Goal: Information Seeking & Learning: Learn about a topic

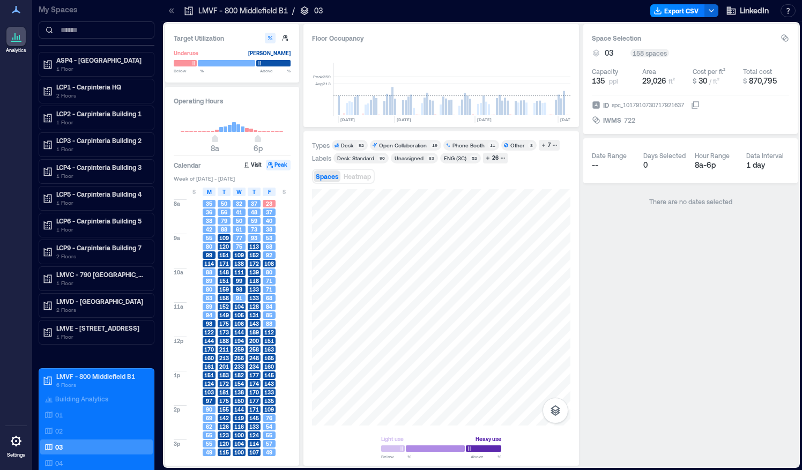
scroll to position [0, 3198]
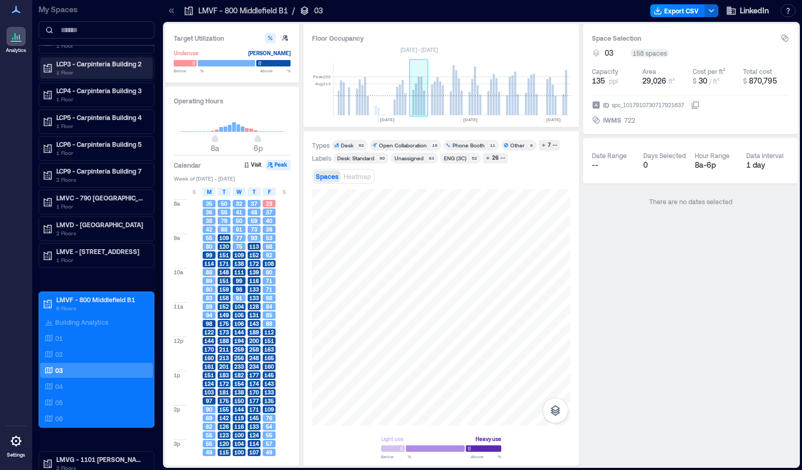
click at [96, 76] on div "LCP3 - Carpinteria Building 2 1 Floor" at bounding box center [96, 67] width 113 height 21
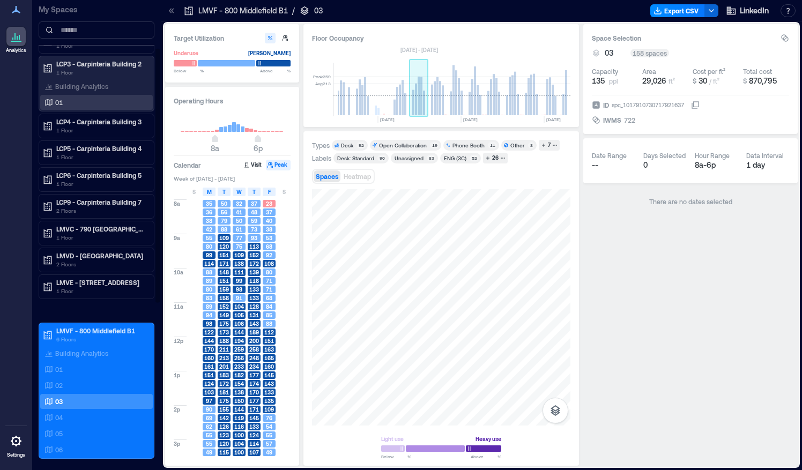
click at [83, 97] on div "01" at bounding box center [94, 102] width 104 height 11
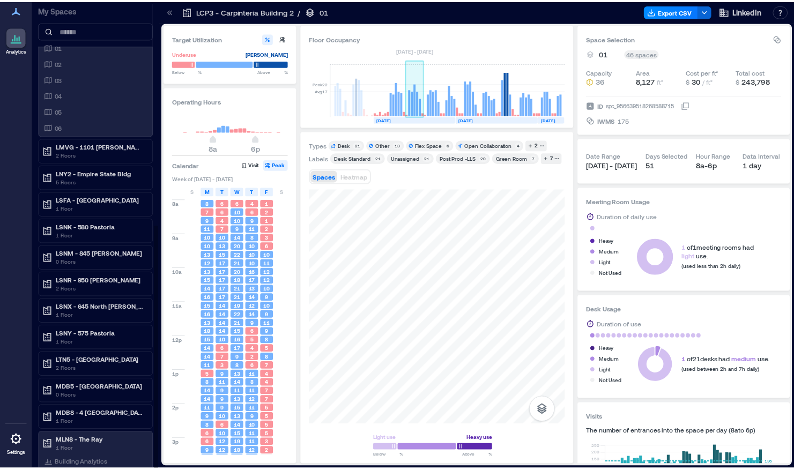
scroll to position [430, 0]
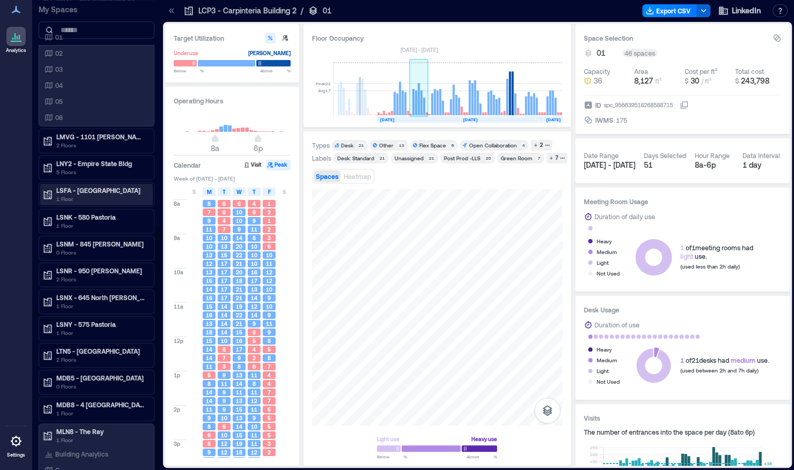
click at [91, 186] on p "LSFA - [GEOGRAPHIC_DATA]" at bounding box center [101, 190] width 90 height 9
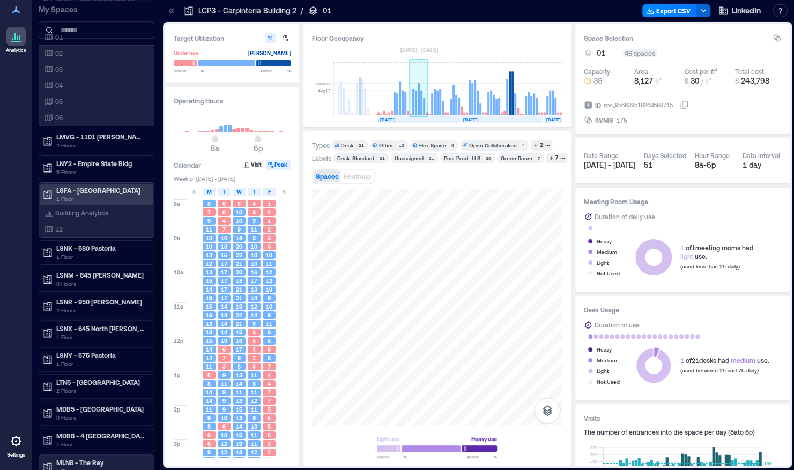
click at [95, 182] on div "LSFA - [GEOGRAPHIC_DATA] 1 Floor Building Analytics 12" at bounding box center [97, 210] width 116 height 56
click at [79, 186] on p "LSFA - [GEOGRAPHIC_DATA]" at bounding box center [101, 190] width 90 height 9
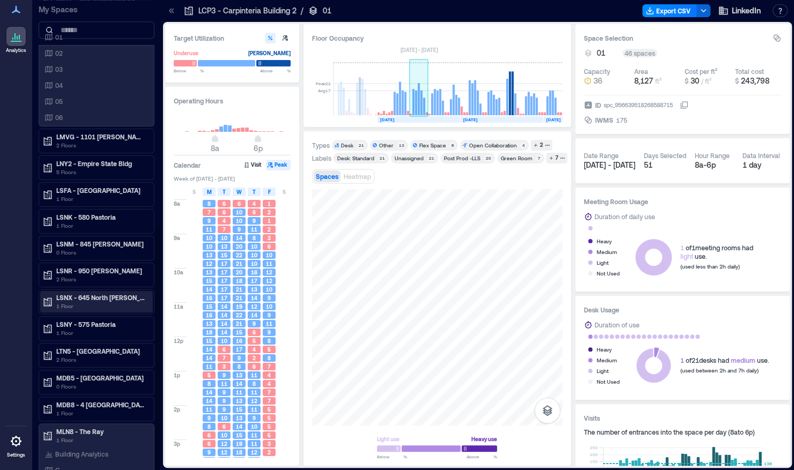
scroll to position [1, 0]
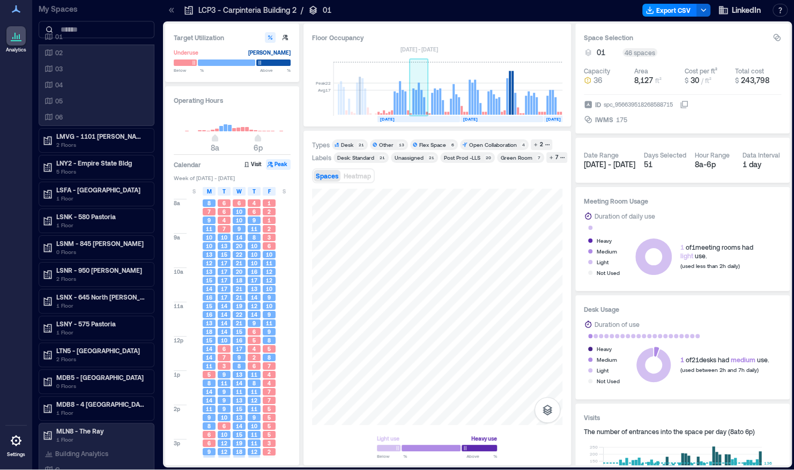
click at [163, 360] on div "Target Utilization Underuse [PERSON_NAME] Below ** % Above ** % Operating Hours…" at bounding box center [477, 244] width 629 height 446
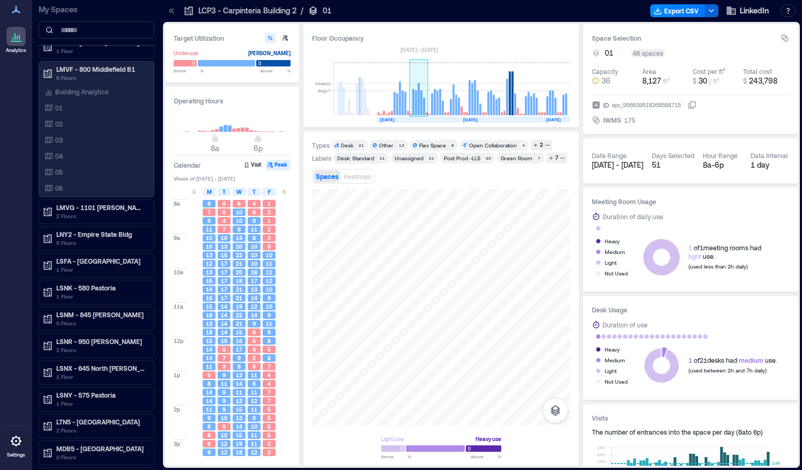
scroll to position [430, 0]
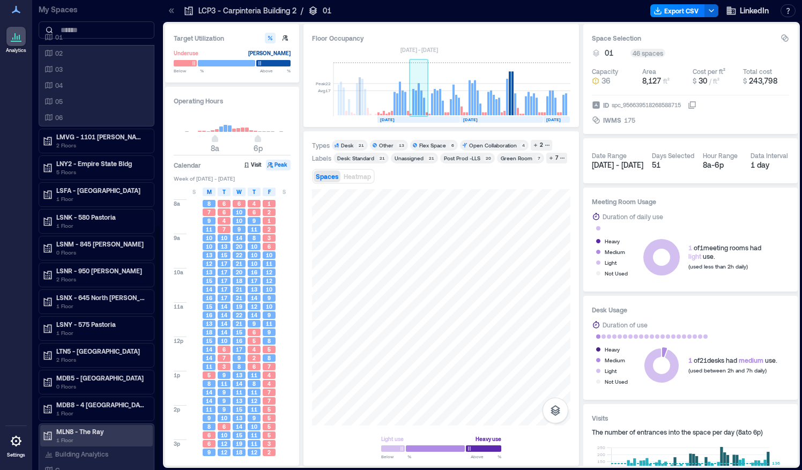
click at [76, 427] on p "MLN8 - The Ray" at bounding box center [101, 431] width 90 height 9
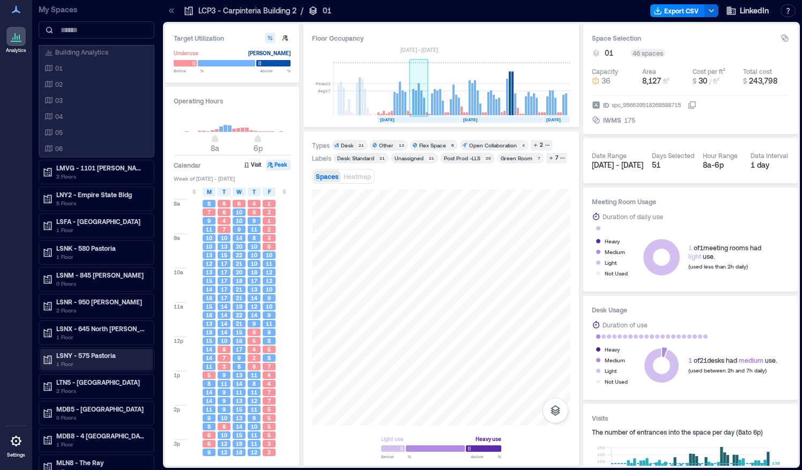
scroll to position [0, 0]
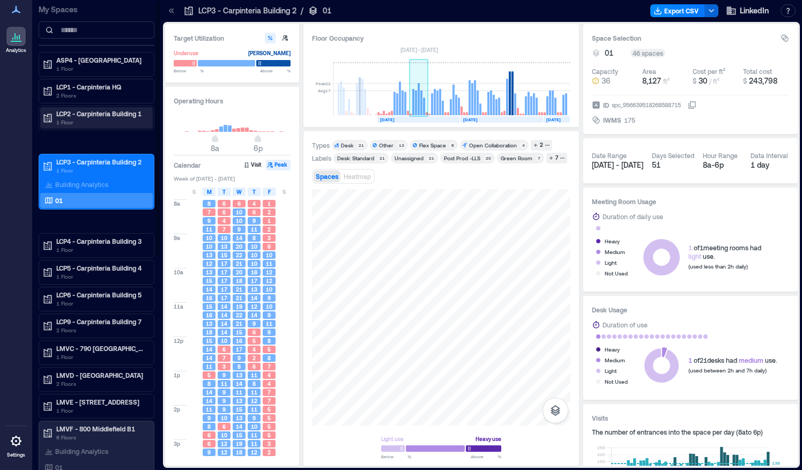
click at [87, 119] on p "1 Floor" at bounding box center [101, 122] width 90 height 9
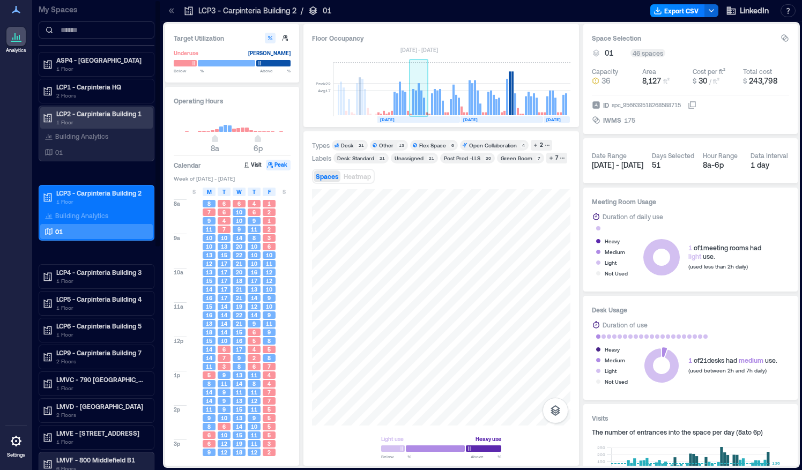
click at [87, 119] on p "1 Floor" at bounding box center [101, 122] width 90 height 9
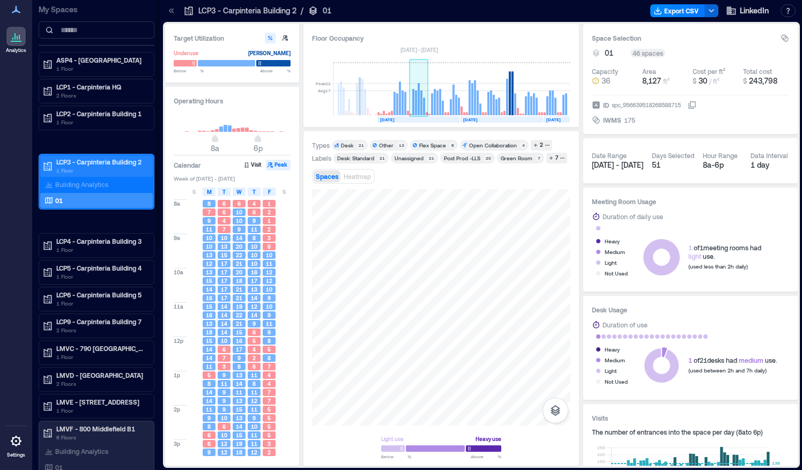
click at [75, 163] on p "LCP3 - Carpinteria Building 2" at bounding box center [101, 162] width 90 height 9
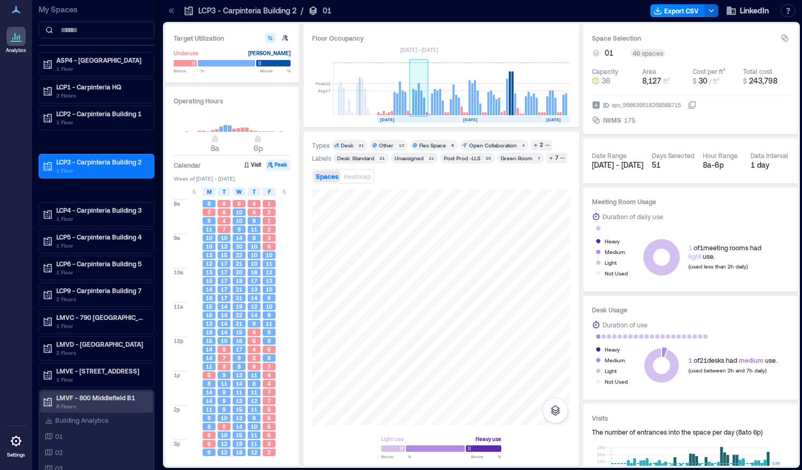
click at [75, 402] on p "6 Floors" at bounding box center [101, 406] width 90 height 9
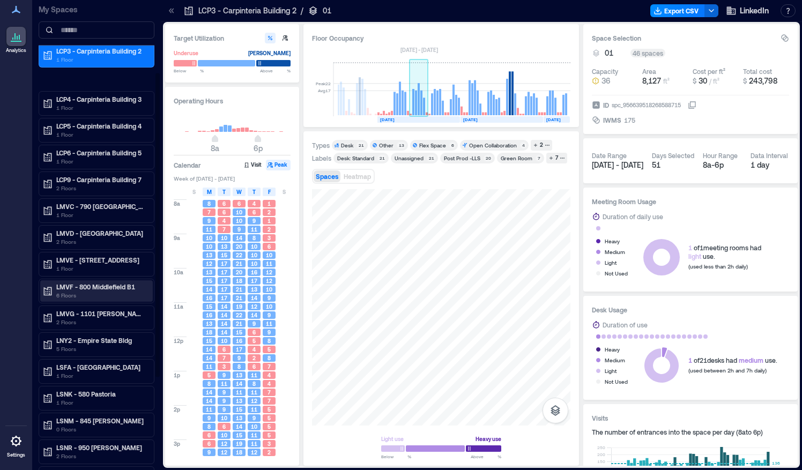
scroll to position [111, 0]
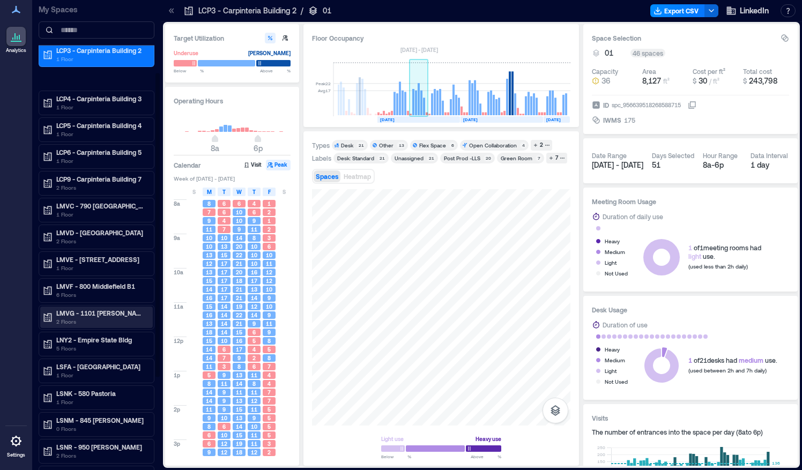
click at [83, 317] on p "2 Floors" at bounding box center [101, 321] width 90 height 9
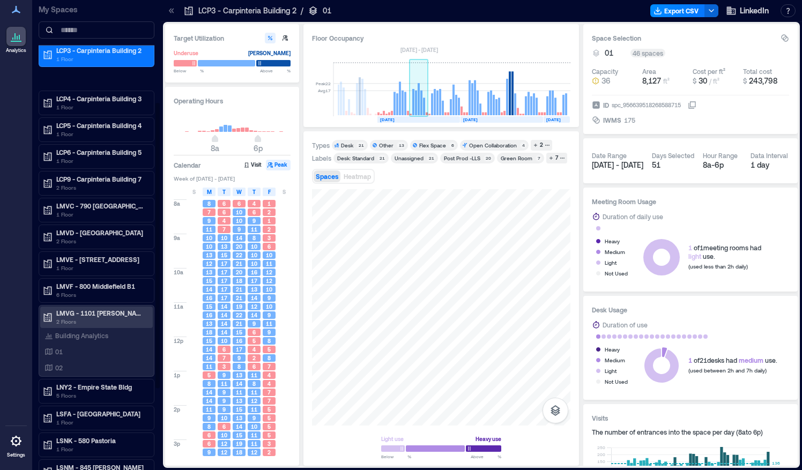
scroll to position [174, 0]
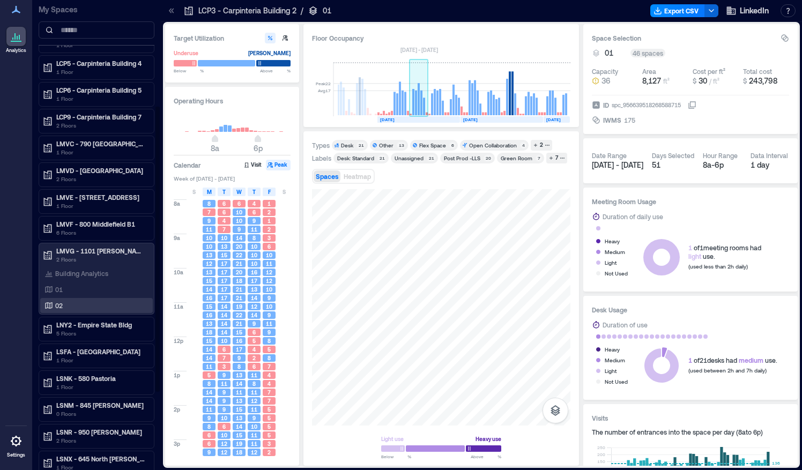
click at [71, 300] on div "02" at bounding box center [94, 305] width 104 height 11
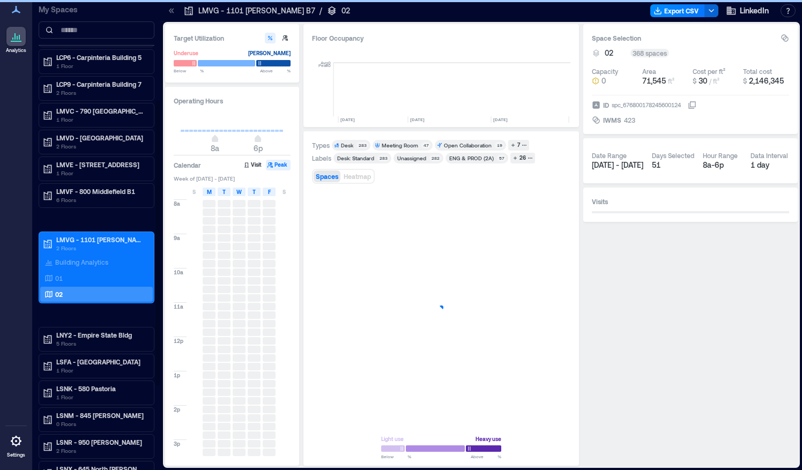
scroll to position [0, 1496]
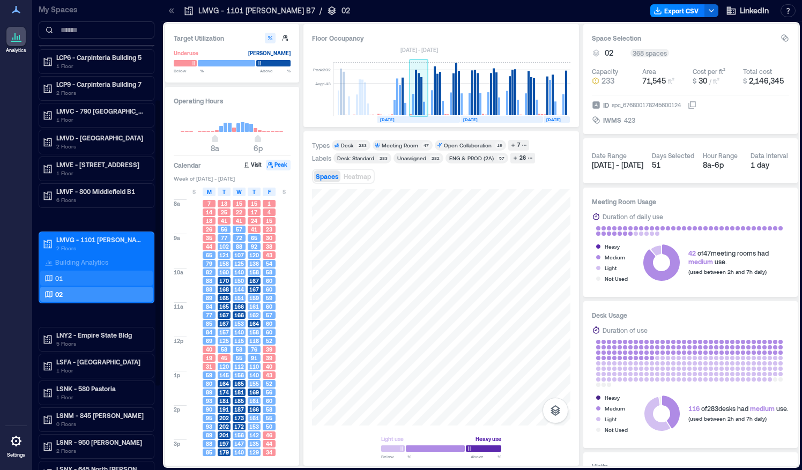
click at [85, 278] on div "01" at bounding box center [94, 278] width 104 height 11
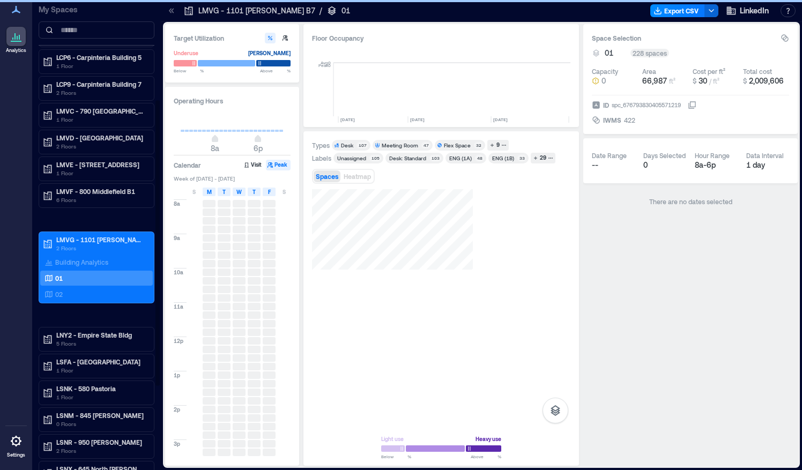
scroll to position [0, 1496]
